Goal: Check status: Check status

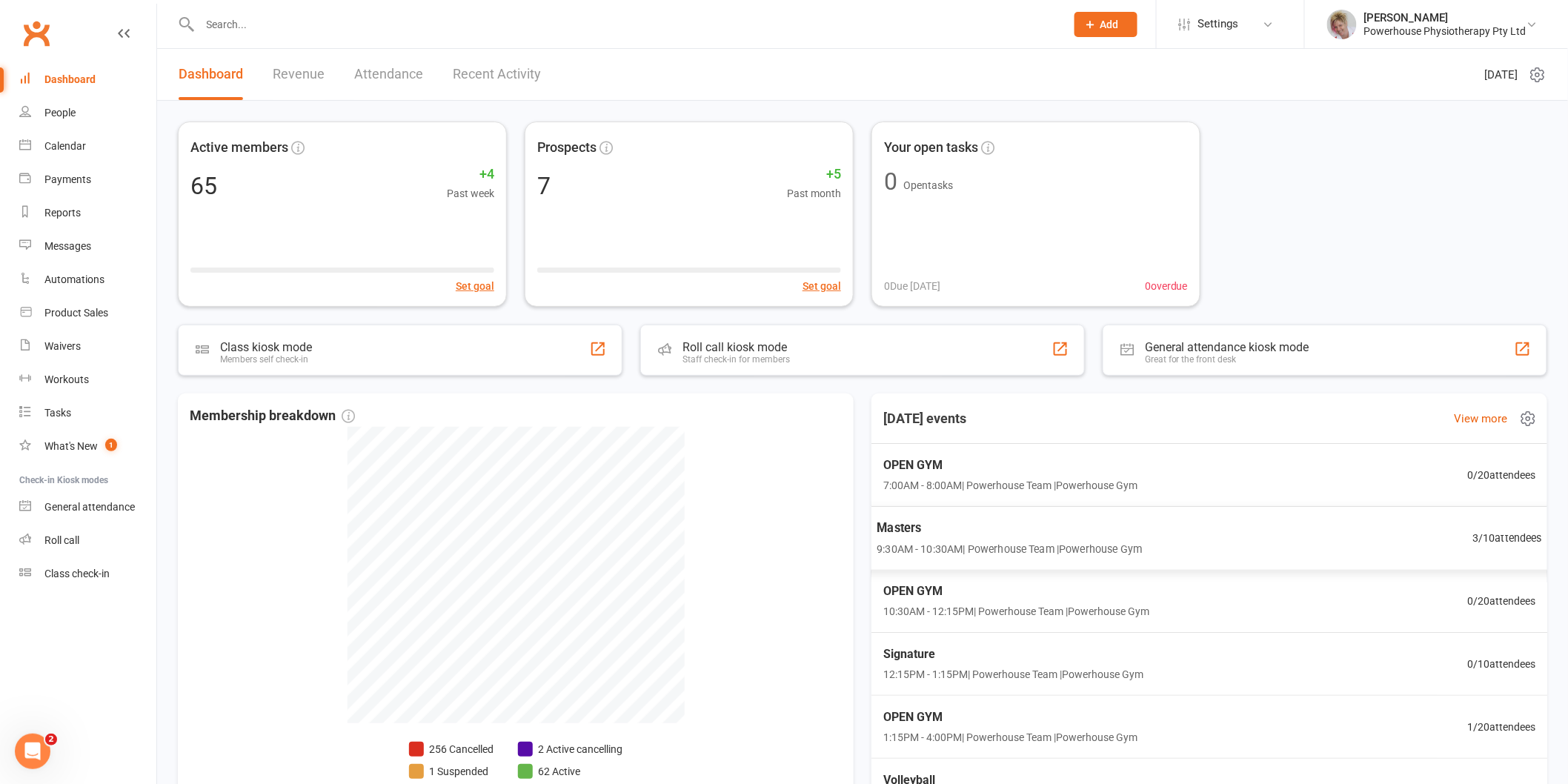
click at [983, 541] on span "9:30AM - 10:30AM | Powerhouse Team | Powerhouse Gym" at bounding box center [1009, 549] width 265 height 17
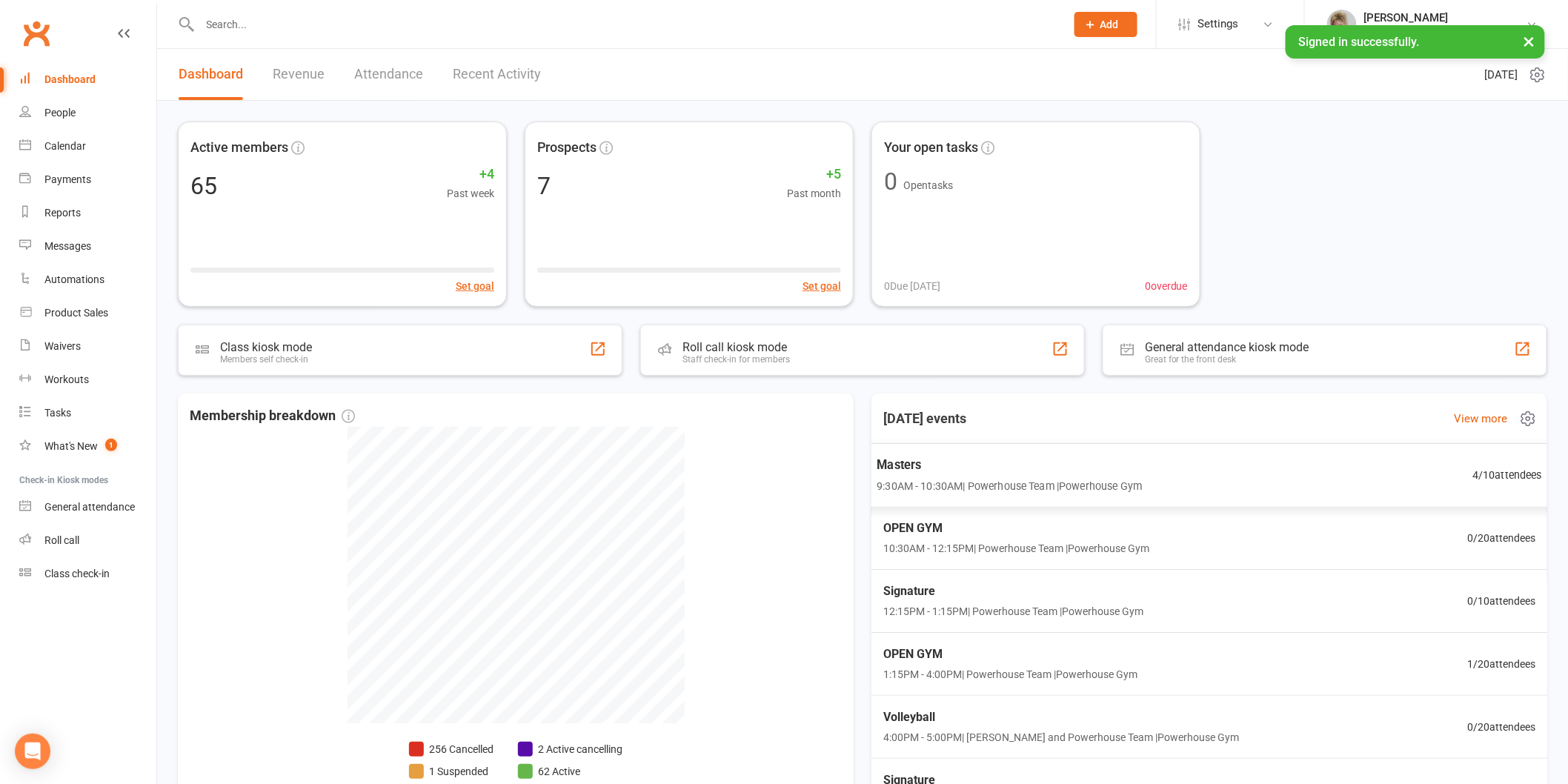
click at [1123, 470] on span "Masters" at bounding box center [1009, 465] width 265 height 19
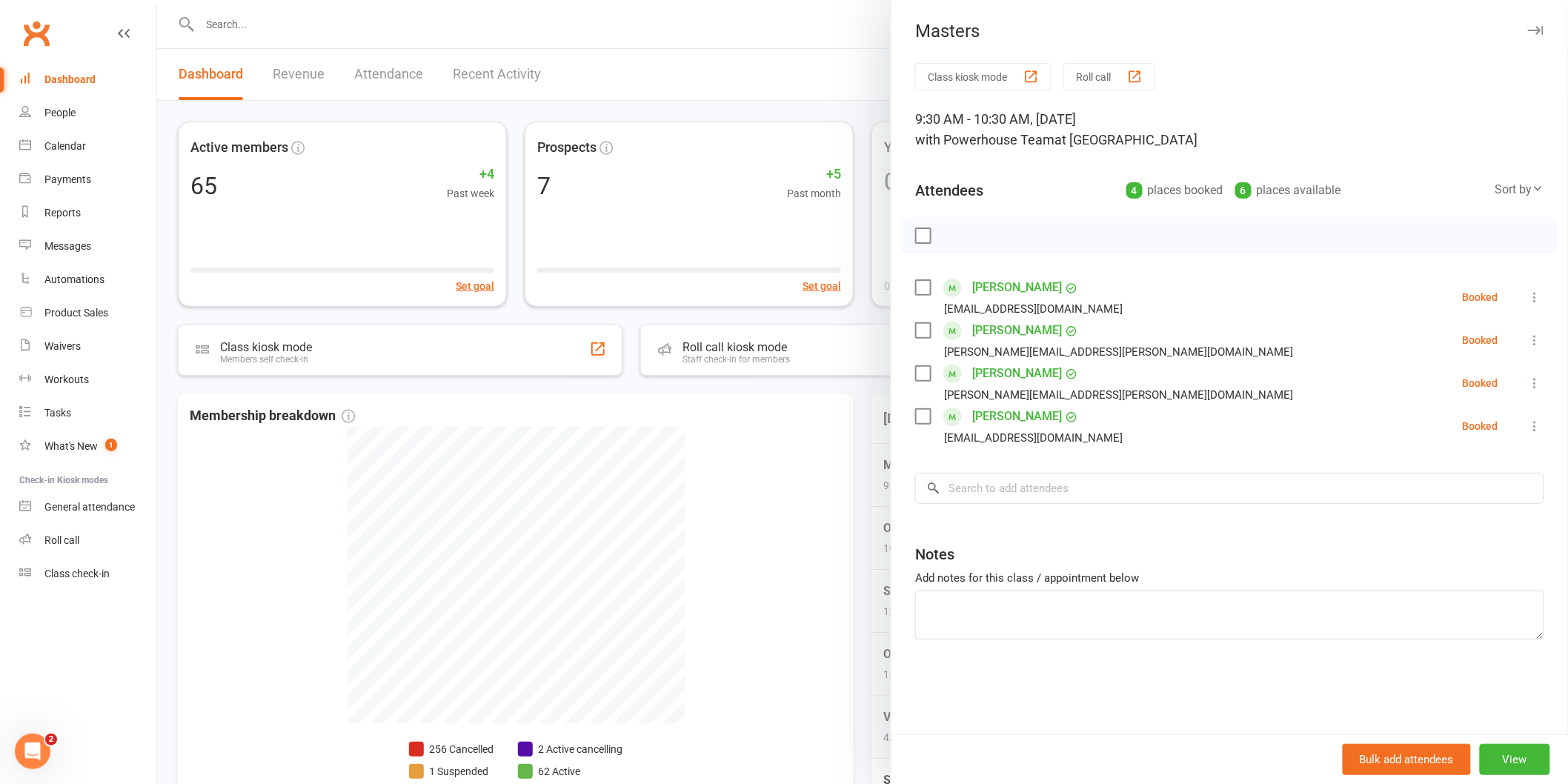
click at [862, 304] on div at bounding box center [862, 392] width 1411 height 784
